Goal: Find specific page/section: Find specific page/section

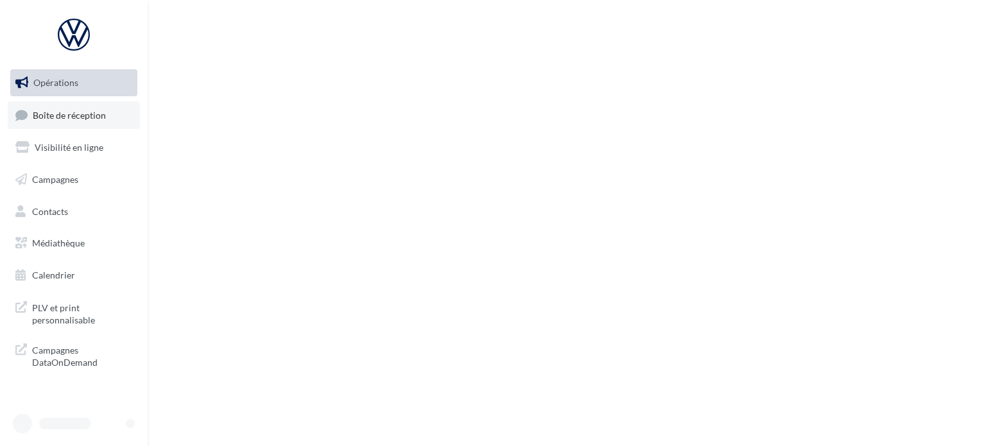
click at [110, 110] on link "Boîte de réception" at bounding box center [74, 115] width 132 height 28
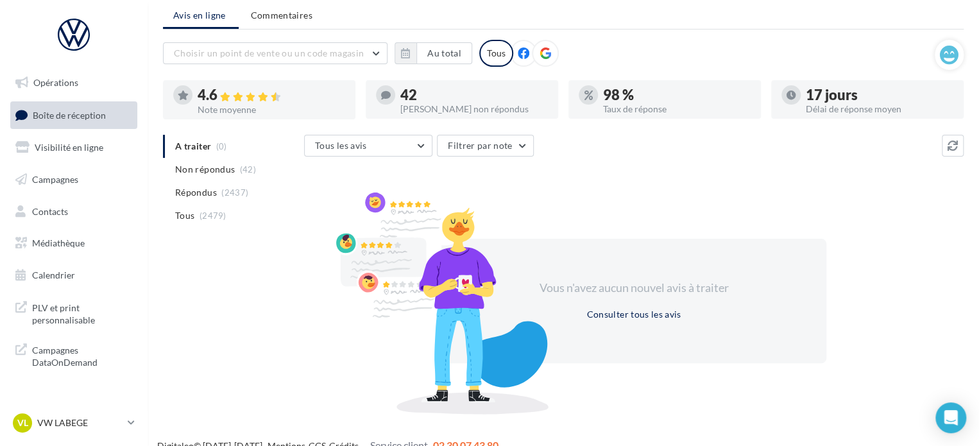
scroll to position [59, 0]
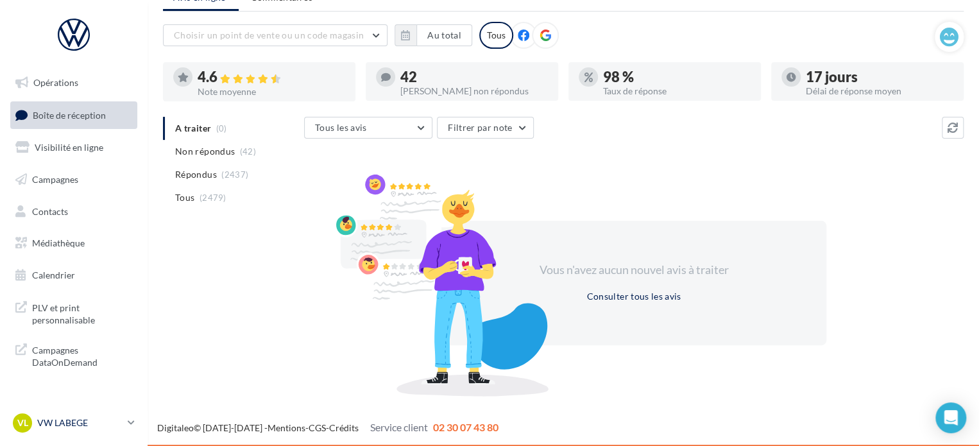
click at [92, 419] on p "VW LABEGE" at bounding box center [79, 422] width 85 height 13
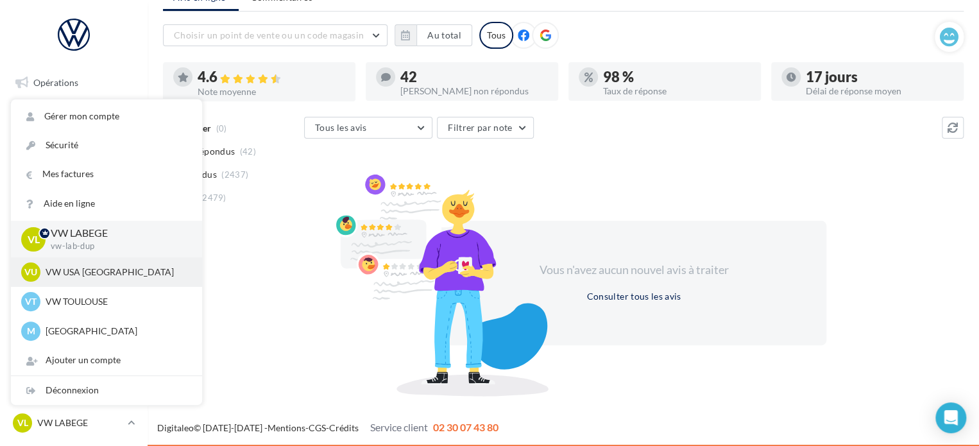
click at [101, 270] on p "VW USA [GEOGRAPHIC_DATA]" at bounding box center [116, 272] width 141 height 13
